Goal: Information Seeking & Learning: Understand process/instructions

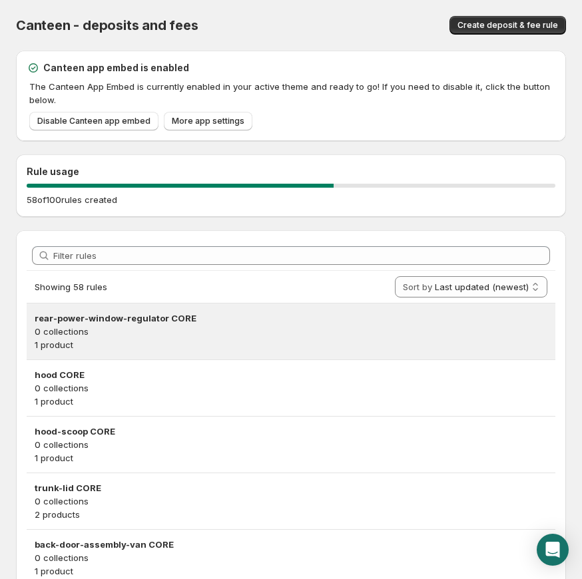
click at [124, 314] on h3 "rear-power-window-regulator CORE" at bounding box center [291, 318] width 513 height 13
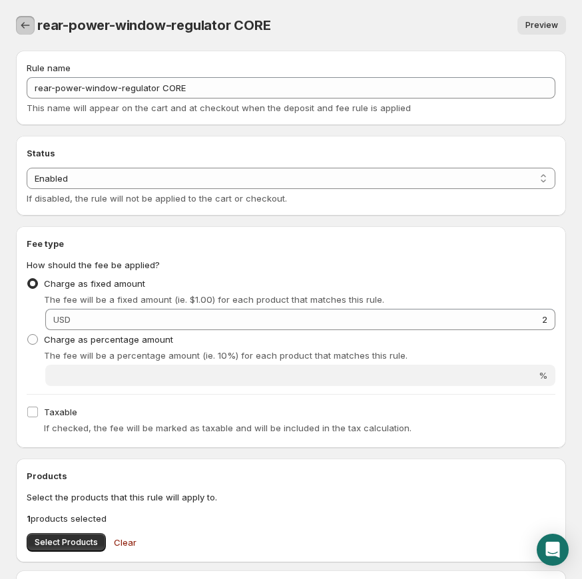
click at [22, 22] on icon "Settings" at bounding box center [25, 25] width 13 height 13
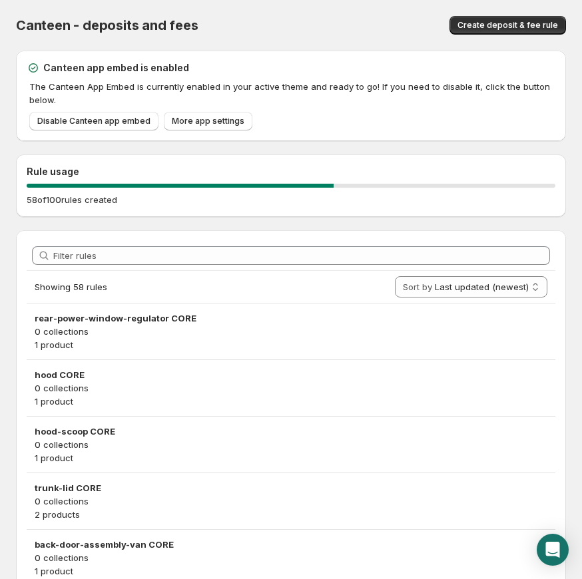
click at [274, 29] on div "Canteen - deposits and fees" at bounding box center [167, 25] width 302 height 19
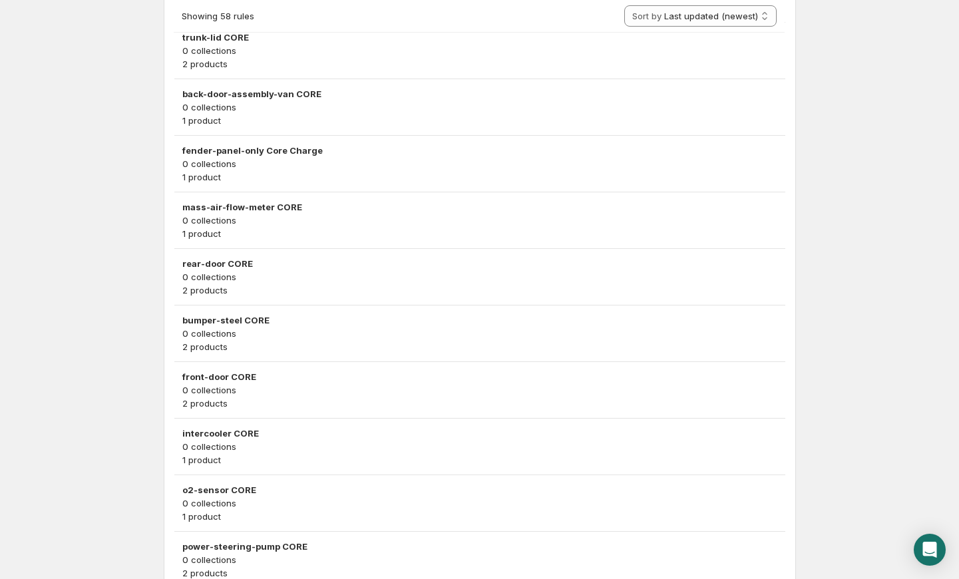
scroll to position [119, 0]
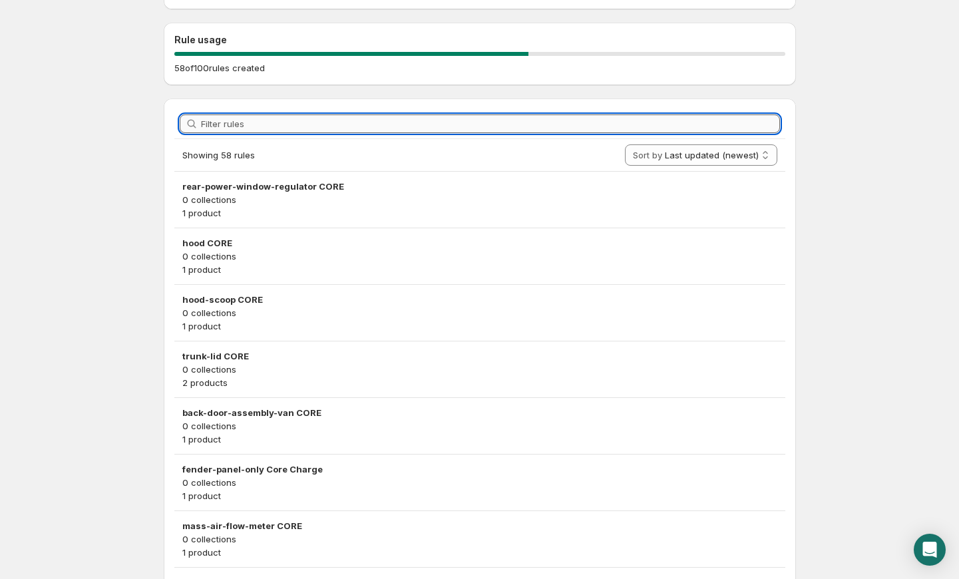
click at [315, 128] on input "Filter rules" at bounding box center [490, 124] width 579 height 19
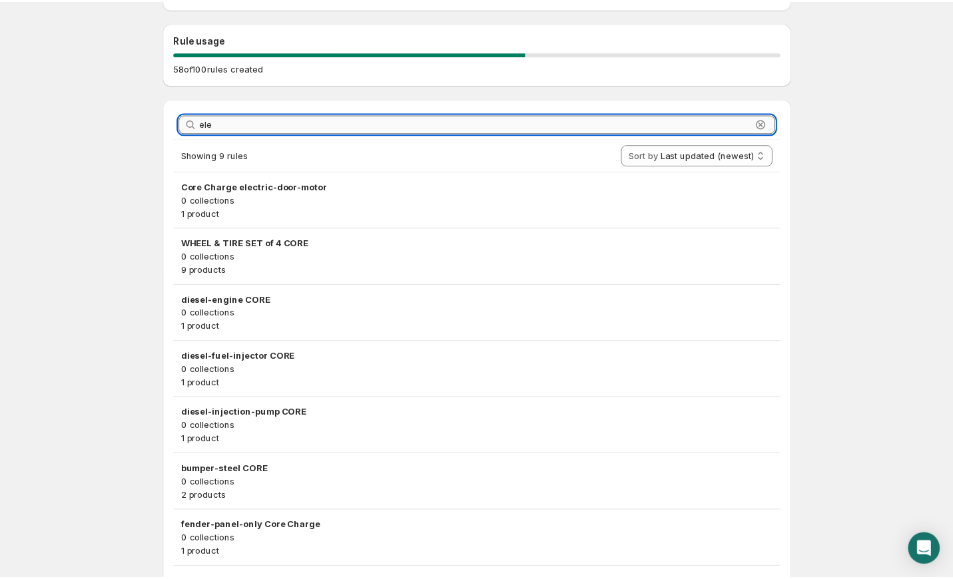
scroll to position [0, 0]
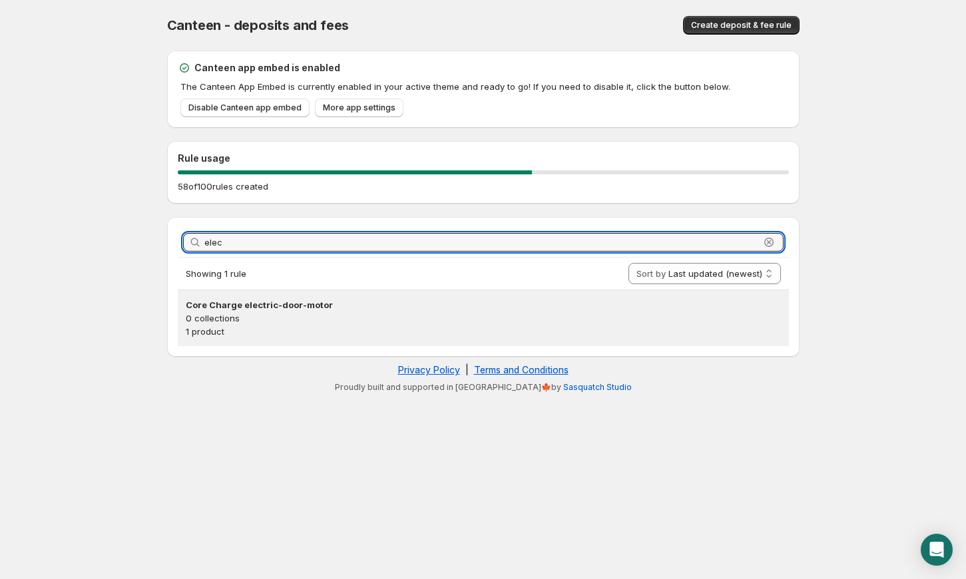
type input "elec"
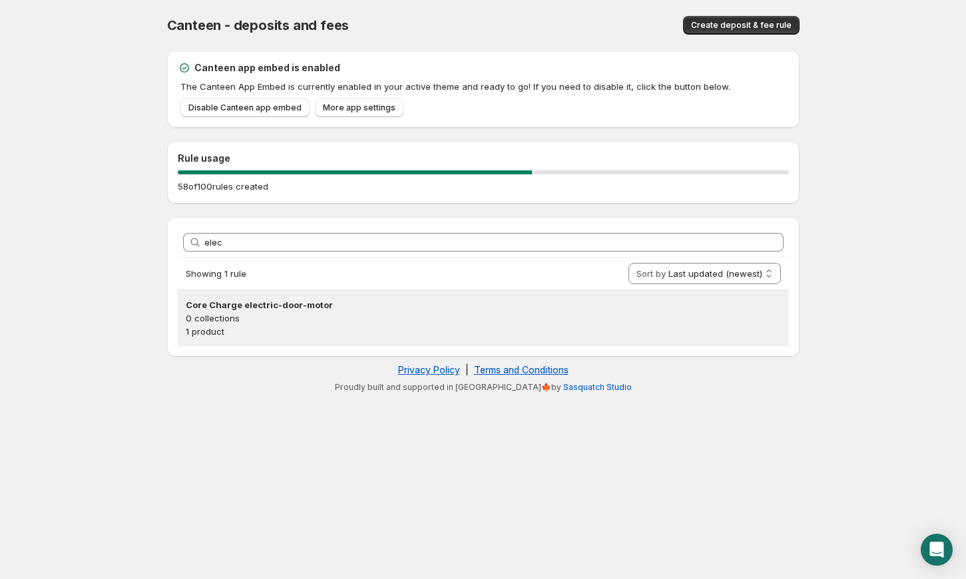
click at [232, 318] on p "0 collections" at bounding box center [483, 318] width 595 height 13
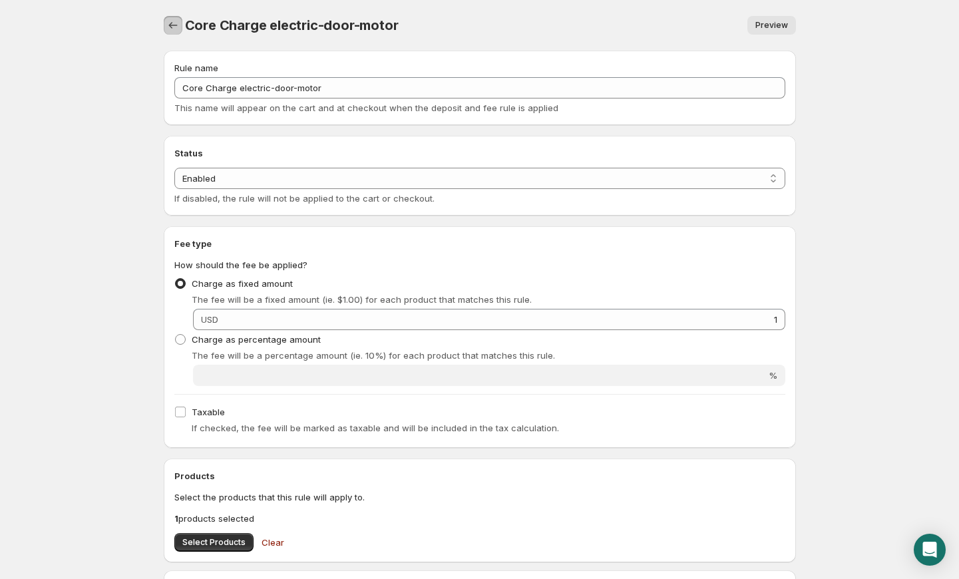
click at [172, 31] on icon "Settings" at bounding box center [172, 25] width 13 height 13
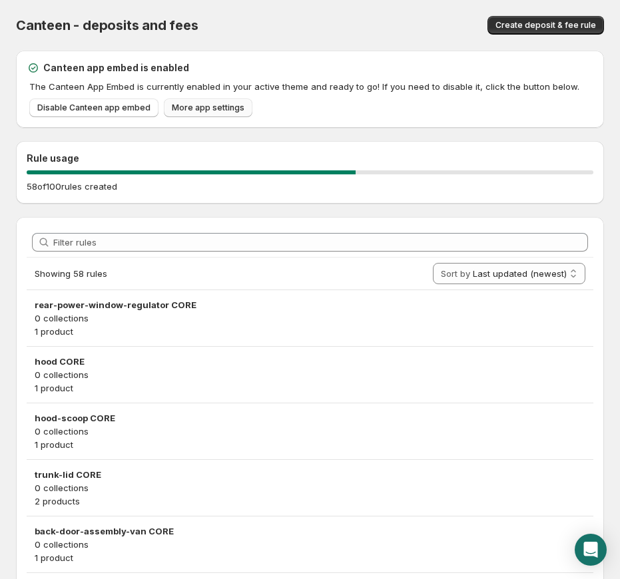
click at [229, 105] on span "More app settings" at bounding box center [208, 108] width 73 height 11
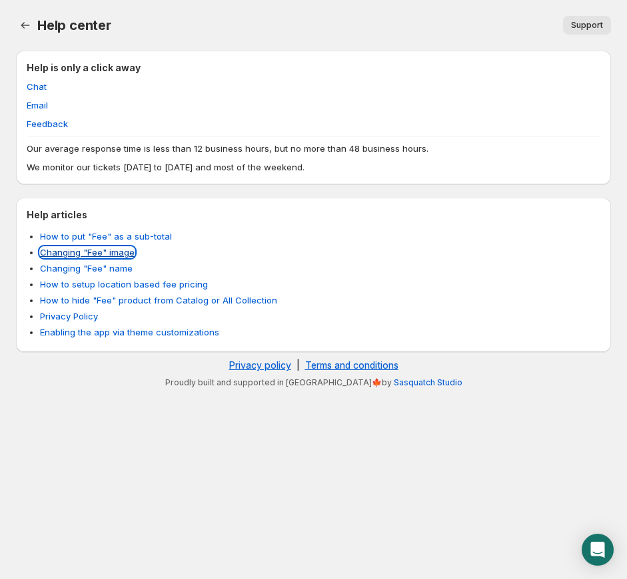
click at [87, 248] on link "Changing "Fee" image" at bounding box center [87, 252] width 95 height 11
